Goal: Entertainment & Leisure: Consume media (video, audio)

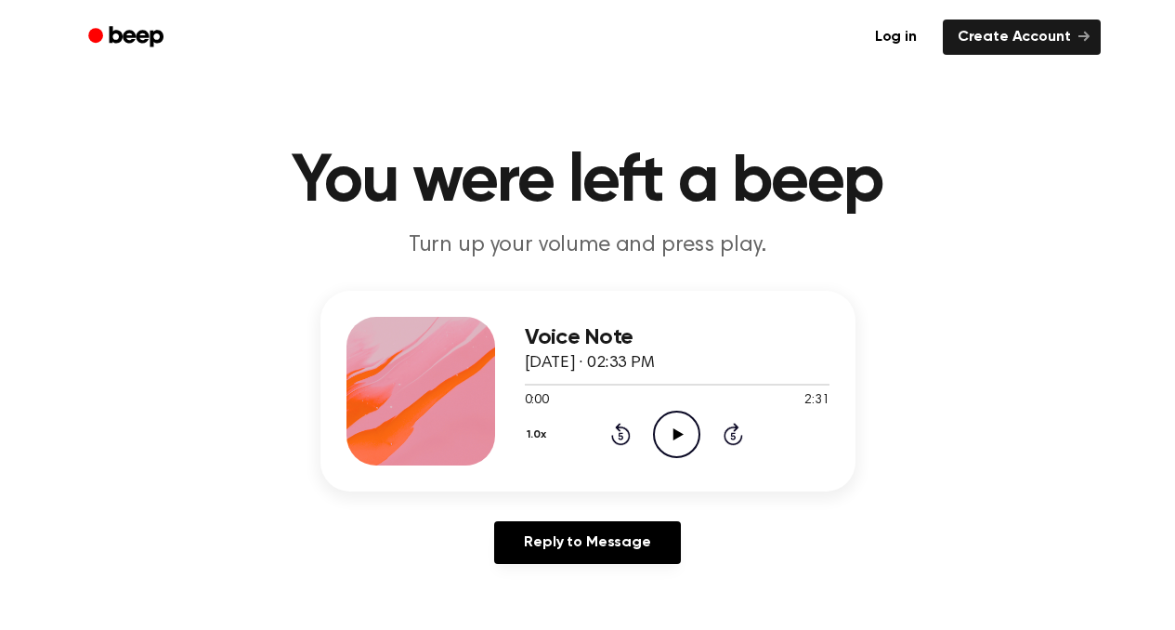
click at [679, 436] on icon at bounding box center [678, 434] width 10 height 12
click at [667, 436] on icon "Play Audio" at bounding box center [676, 434] width 47 height 47
click at [686, 430] on icon "Play Audio" at bounding box center [676, 434] width 47 height 47
click at [666, 429] on icon "Play Audio" at bounding box center [676, 434] width 47 height 47
click at [672, 432] on icon "Play Audio" at bounding box center [676, 434] width 47 height 47
